Goal: Register for event/course

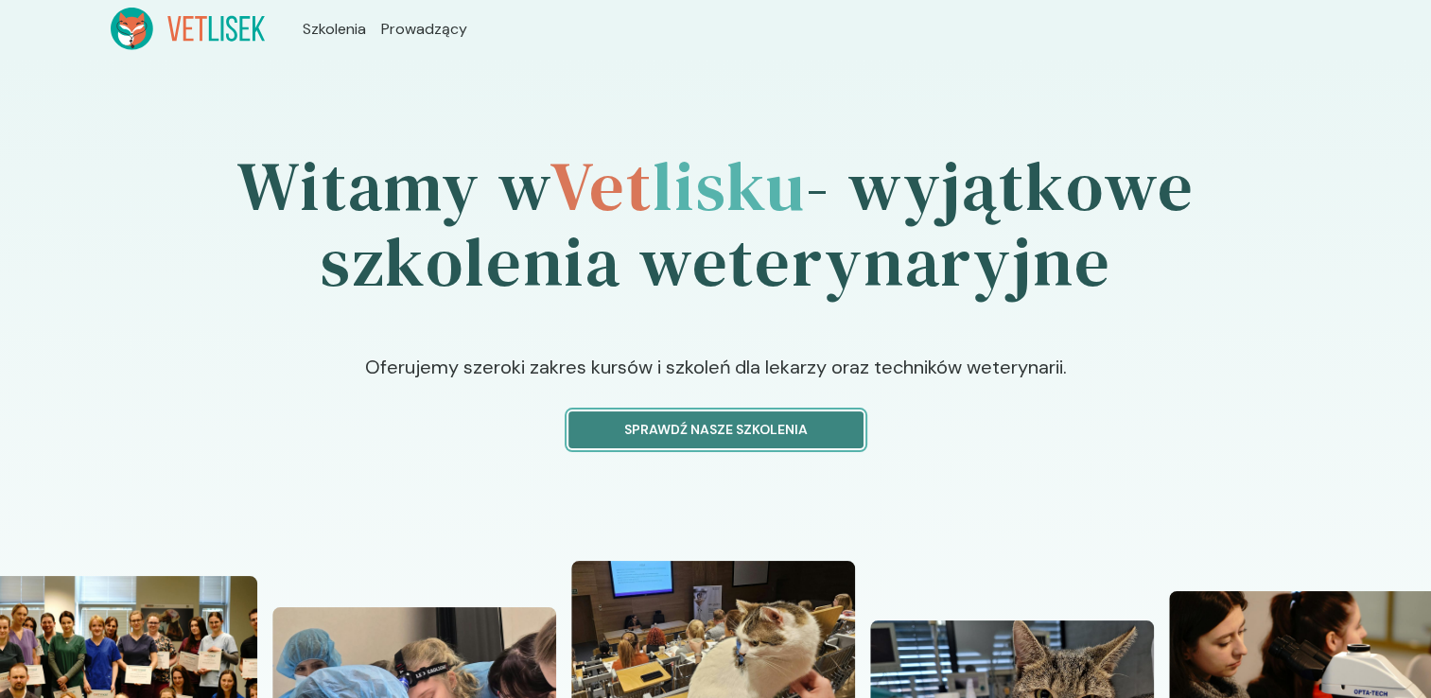
click at [680, 429] on p "Sprawdź nasze szkolenia" at bounding box center [715, 430] width 263 height 20
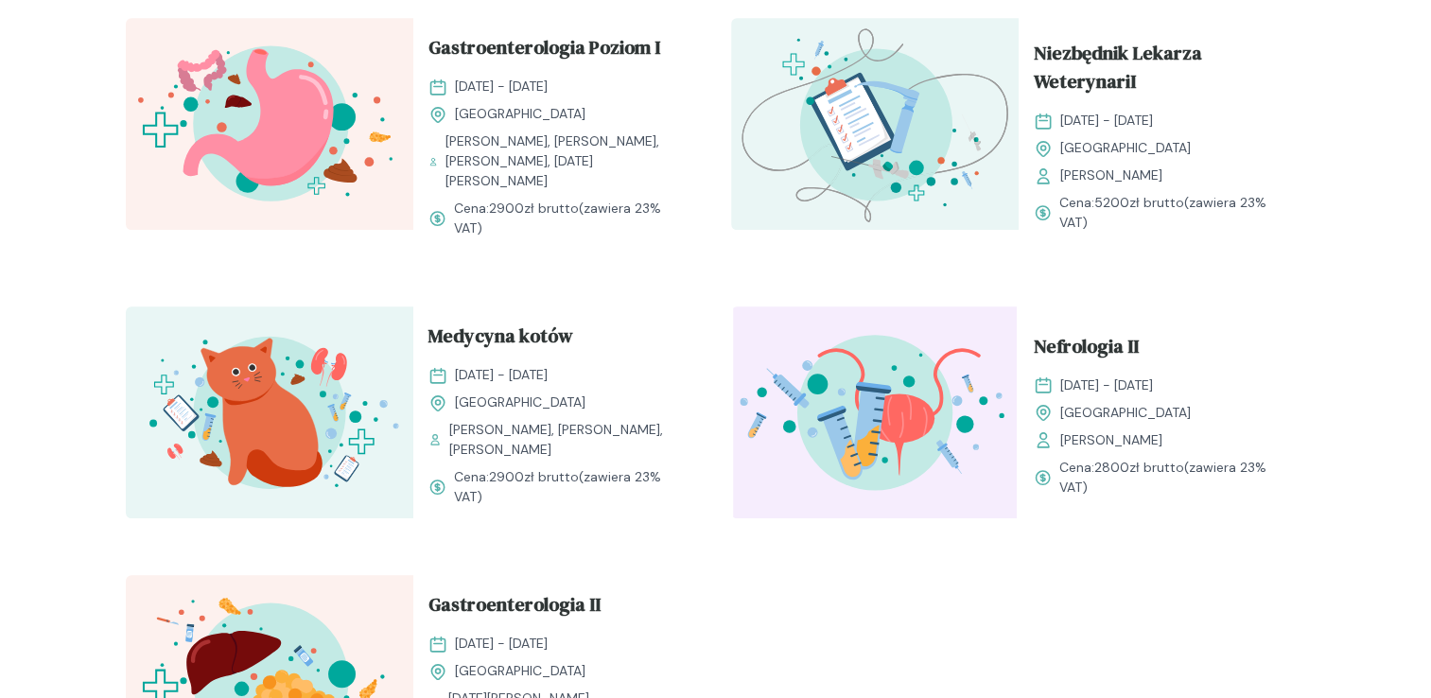
scroll to position [2027, 0]
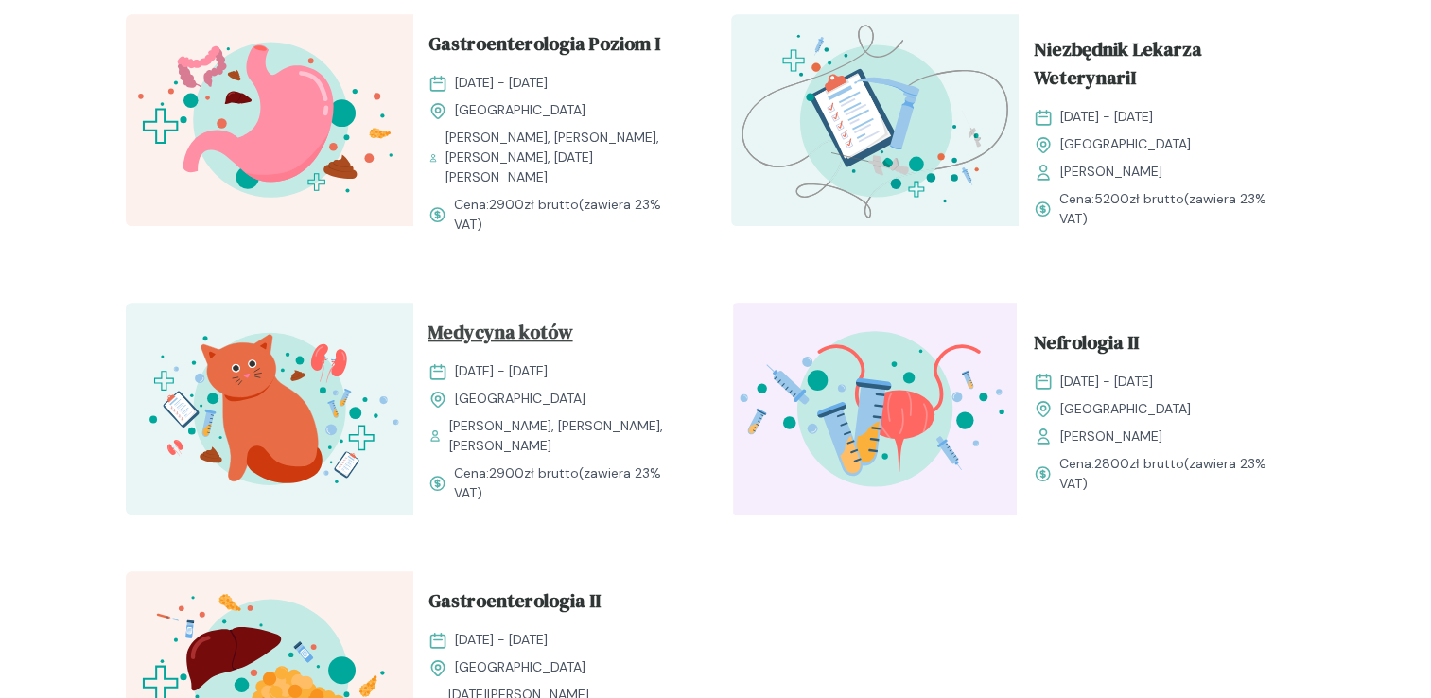
click at [480, 346] on span "Medycyna kotów" at bounding box center [500, 336] width 145 height 36
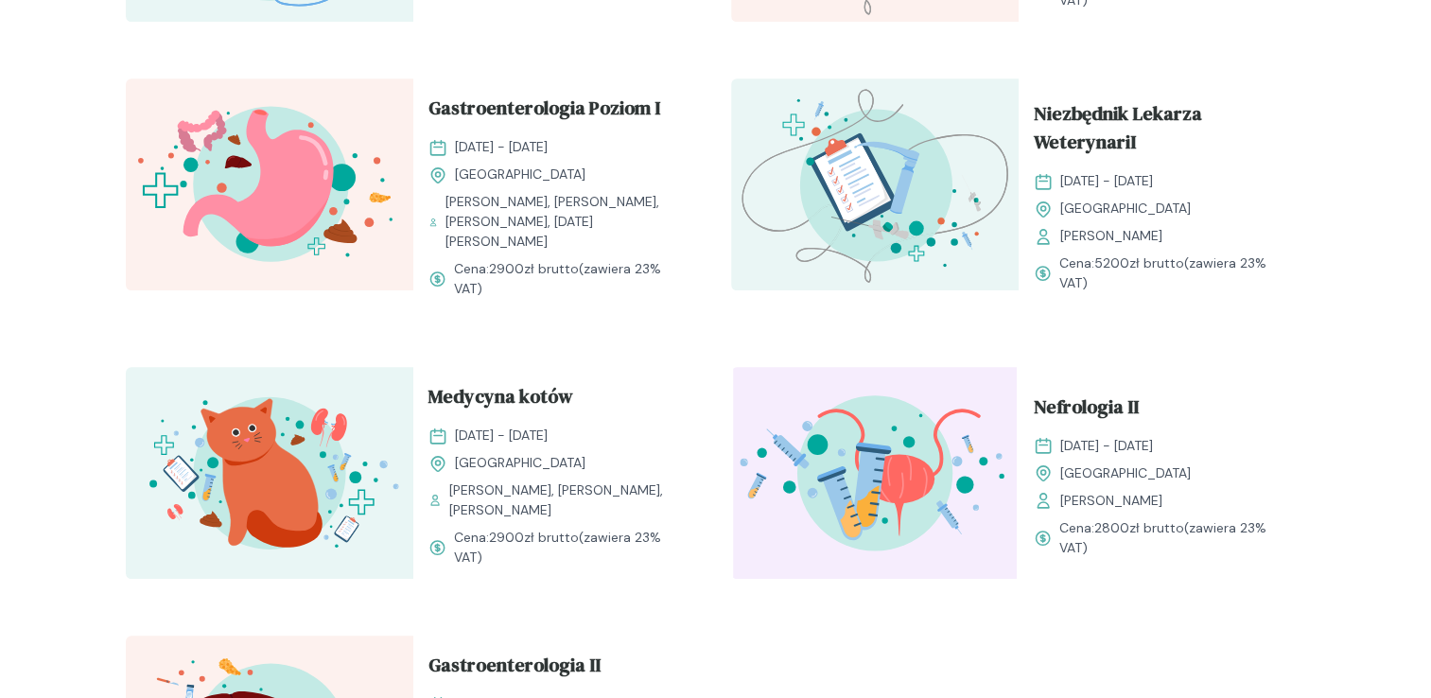
scroll to position [1956, 0]
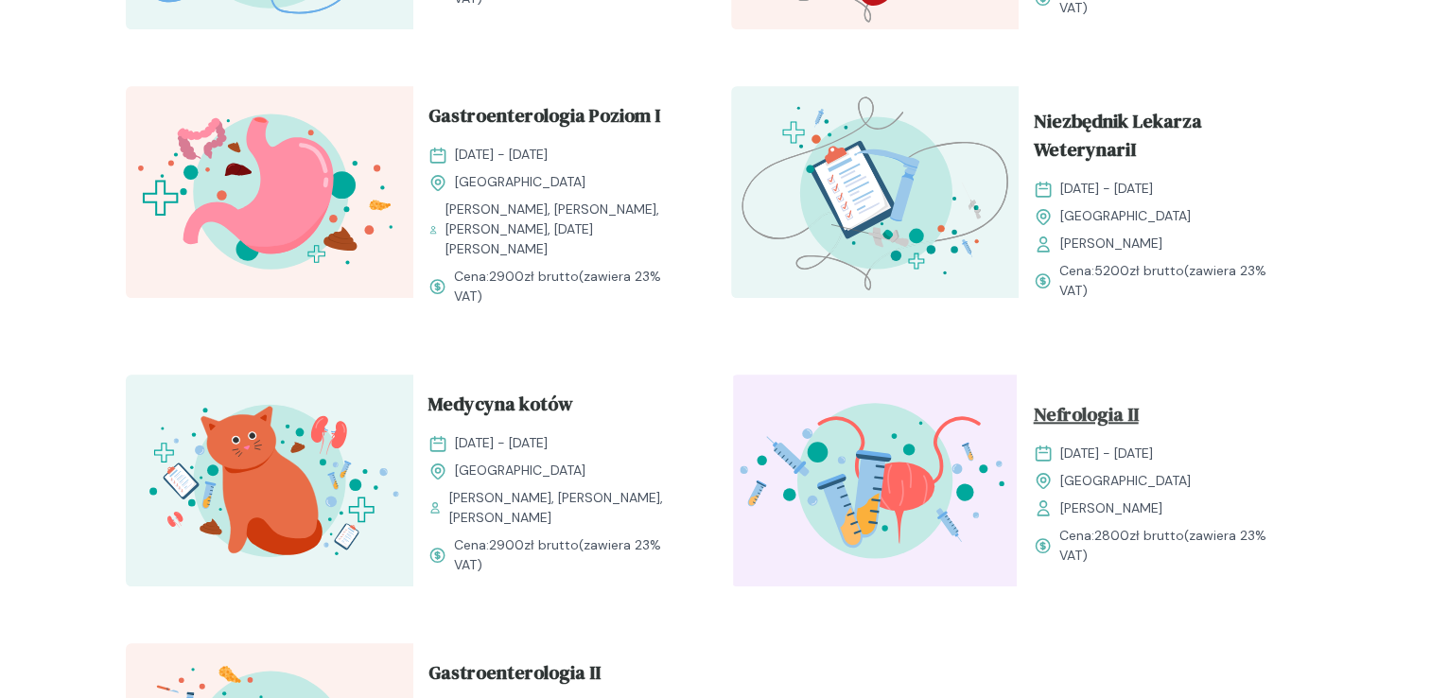
click at [1051, 427] on span "Nefrologia II" at bounding box center [1086, 418] width 105 height 36
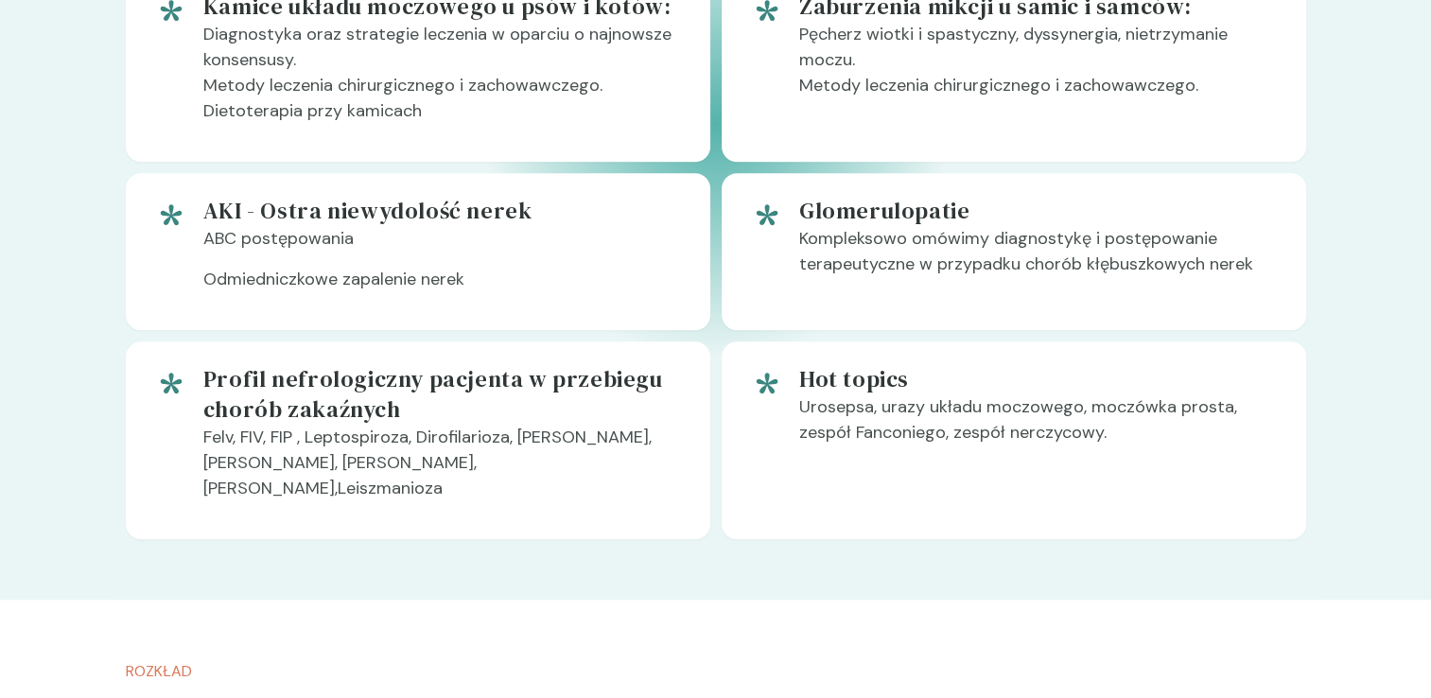
scroll to position [1464, 0]
